Goal: Navigation & Orientation: Find specific page/section

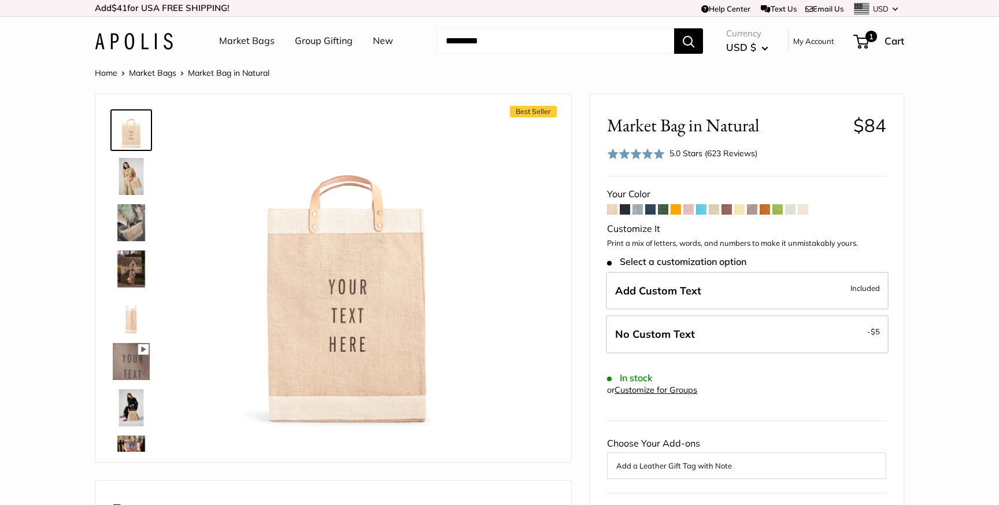
click at [101, 73] on link "Home" at bounding box center [106, 73] width 23 height 10
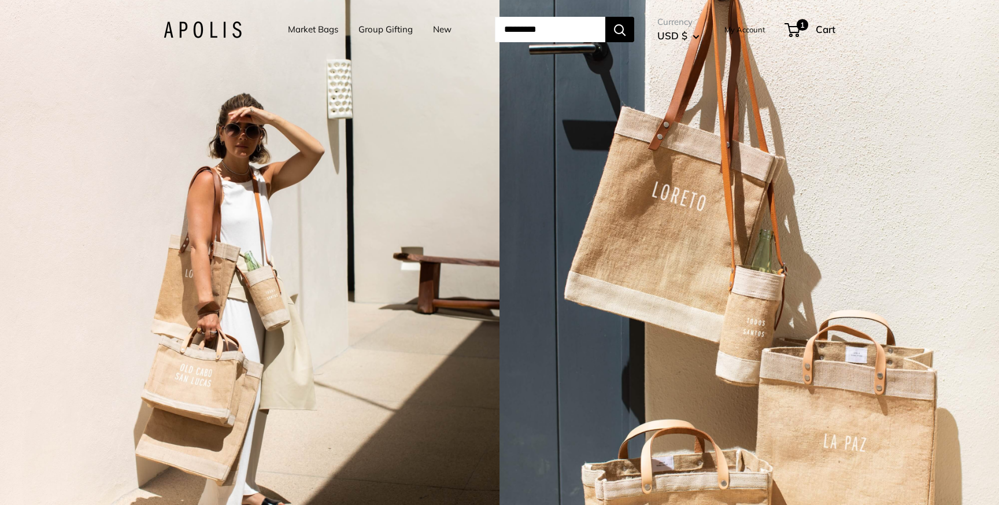
click at [314, 25] on link "Market Bags" at bounding box center [313, 29] width 50 height 16
